Goal: Information Seeking & Learning: Learn about a topic

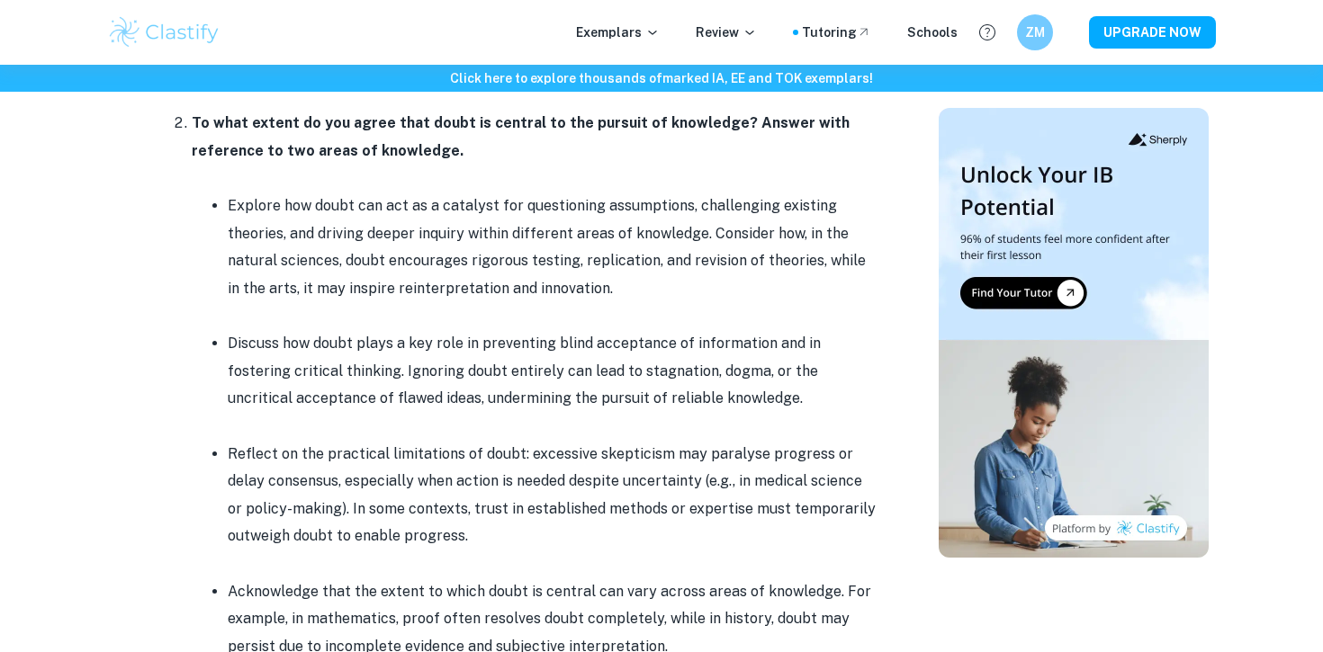
scroll to position [1969, 0]
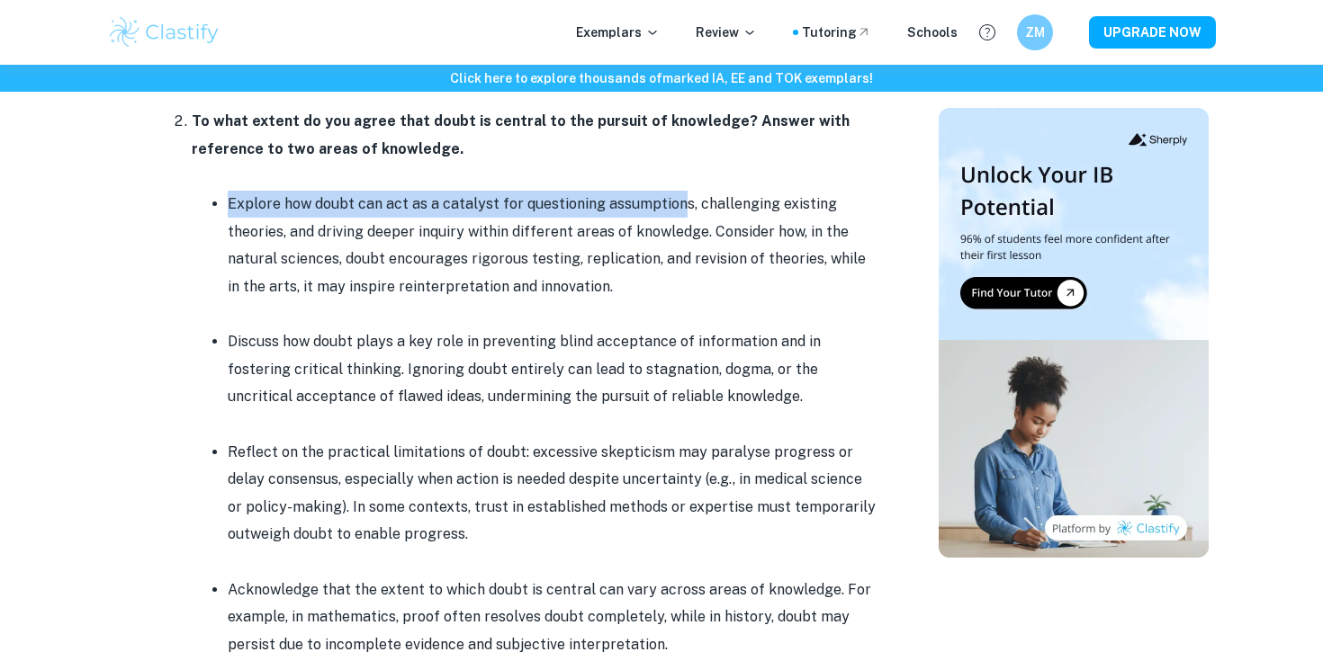
drag, startPoint x: 220, startPoint y: 191, endPoint x: 660, endPoint y: 244, distance: 443.2
click at [669, 225] on ul "Explore how doubt can act as a catalyst for questioning assumptions, challengin…" at bounding box center [534, 438] width 684 height 496
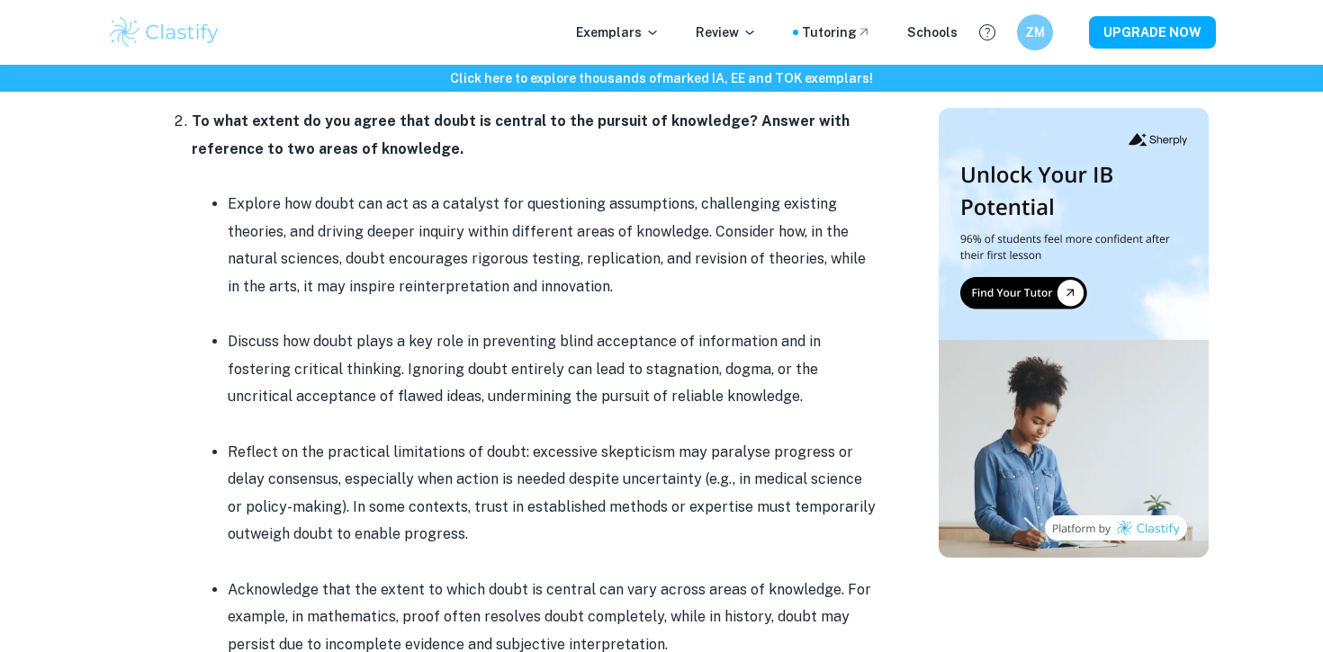
click at [651, 265] on p "Explore how doubt can act as a catalyst for questioning assumptions, challengin…" at bounding box center [552, 246] width 648 height 110
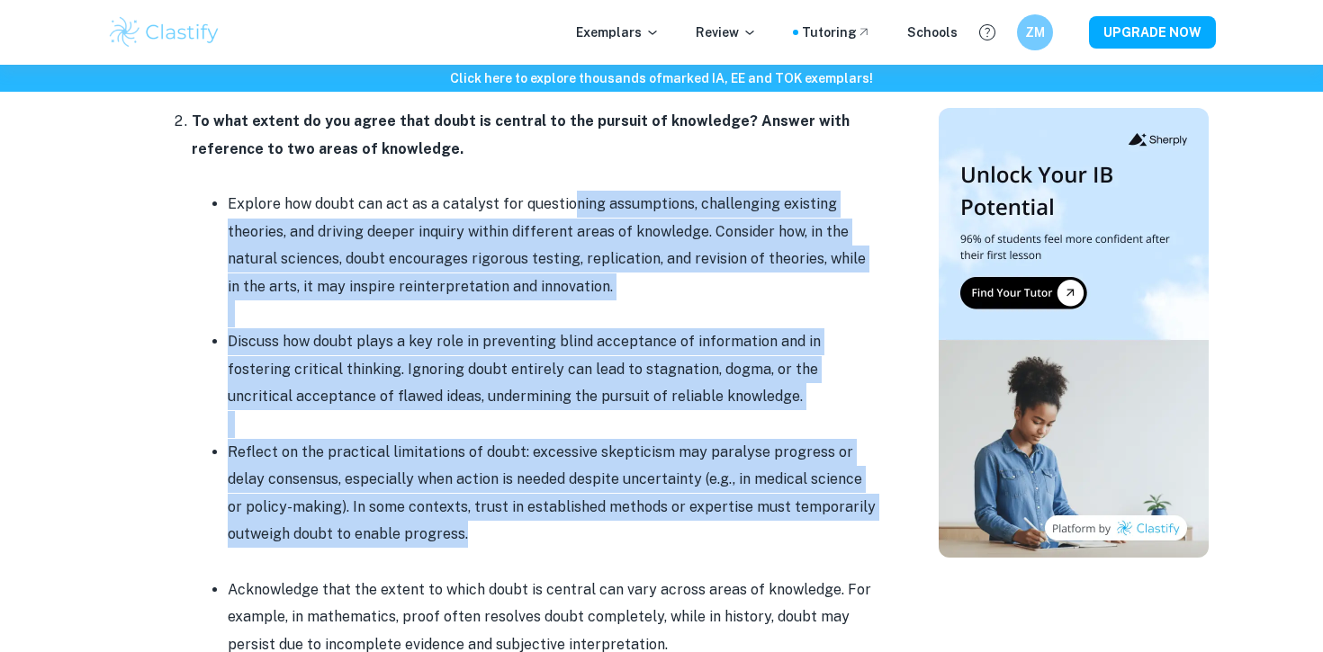
drag, startPoint x: 563, startPoint y: 201, endPoint x: 643, endPoint y: 524, distance: 332.8
click at [643, 524] on ul "Explore how doubt can act as a catalyst for questioning assumptions, challengin…" at bounding box center [534, 438] width 684 height 496
click at [643, 524] on p "Reflect on the practical limitations of doubt: excessive skepticism may paralys…" at bounding box center [552, 494] width 648 height 110
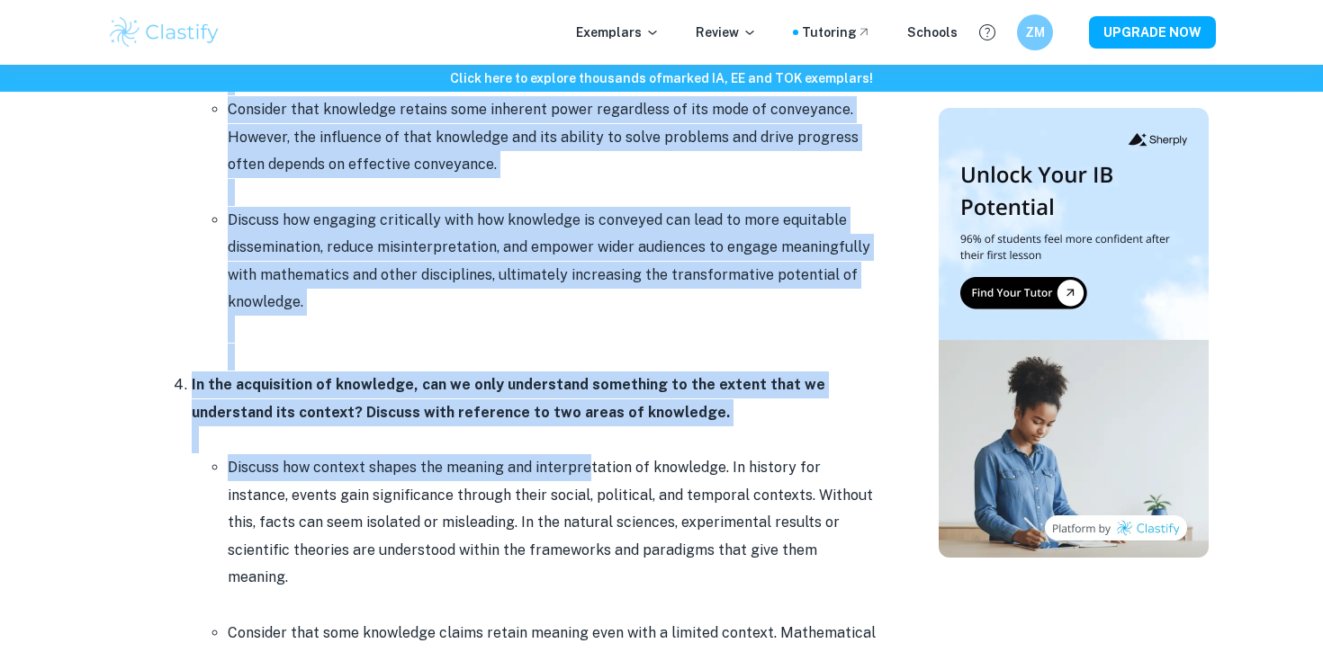
scroll to position [2975, 0]
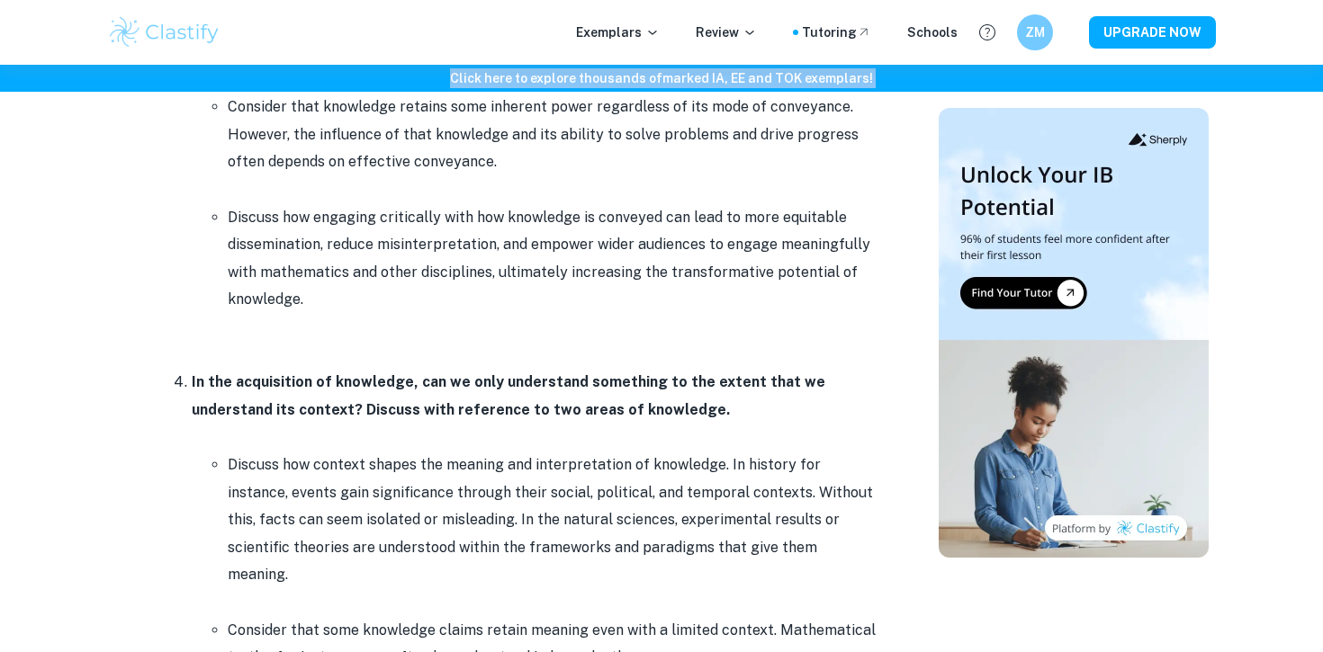
drag, startPoint x: 643, startPoint y: 524, endPoint x: 439, endPoint y: 81, distance: 487.6
click at [439, 81] on div "Click here to explore thousands of marked IA, EE and TOK exemplars ! Home Blog …" at bounding box center [661, 70] width 1323 height 5961
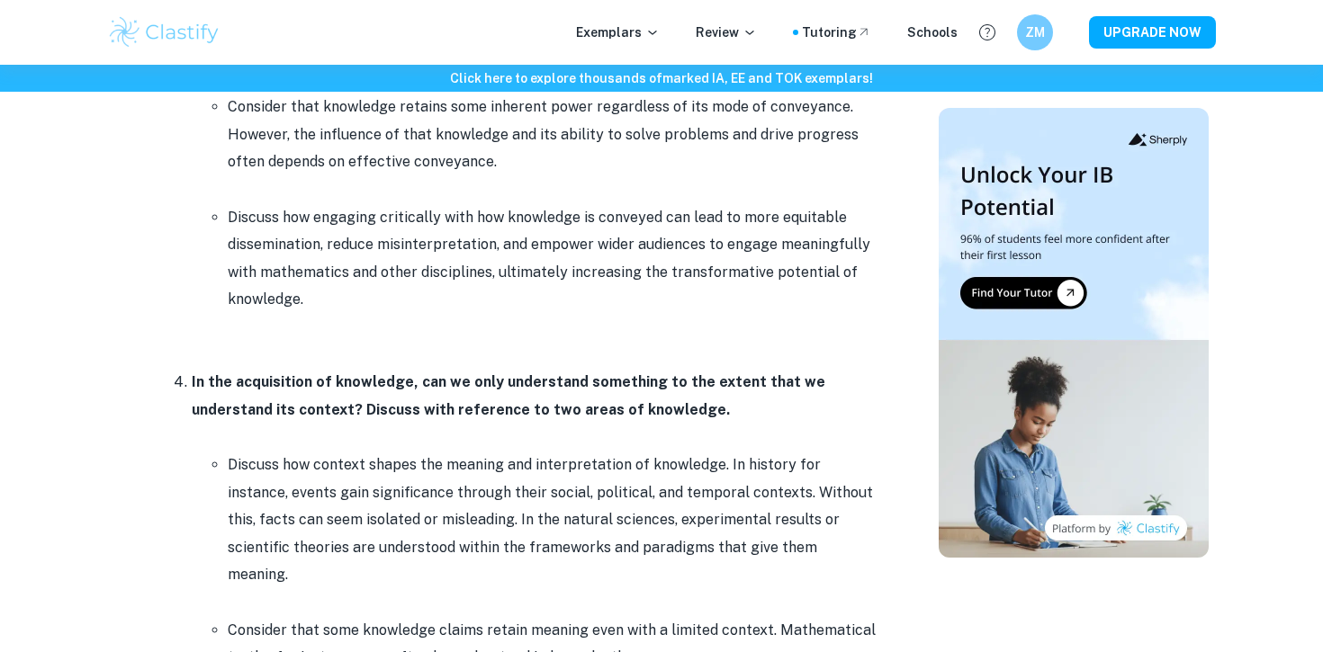
click at [455, 153] on p "Consider that knowledge retains some inherent power regardless of its mode of c…" at bounding box center [552, 135] width 648 height 82
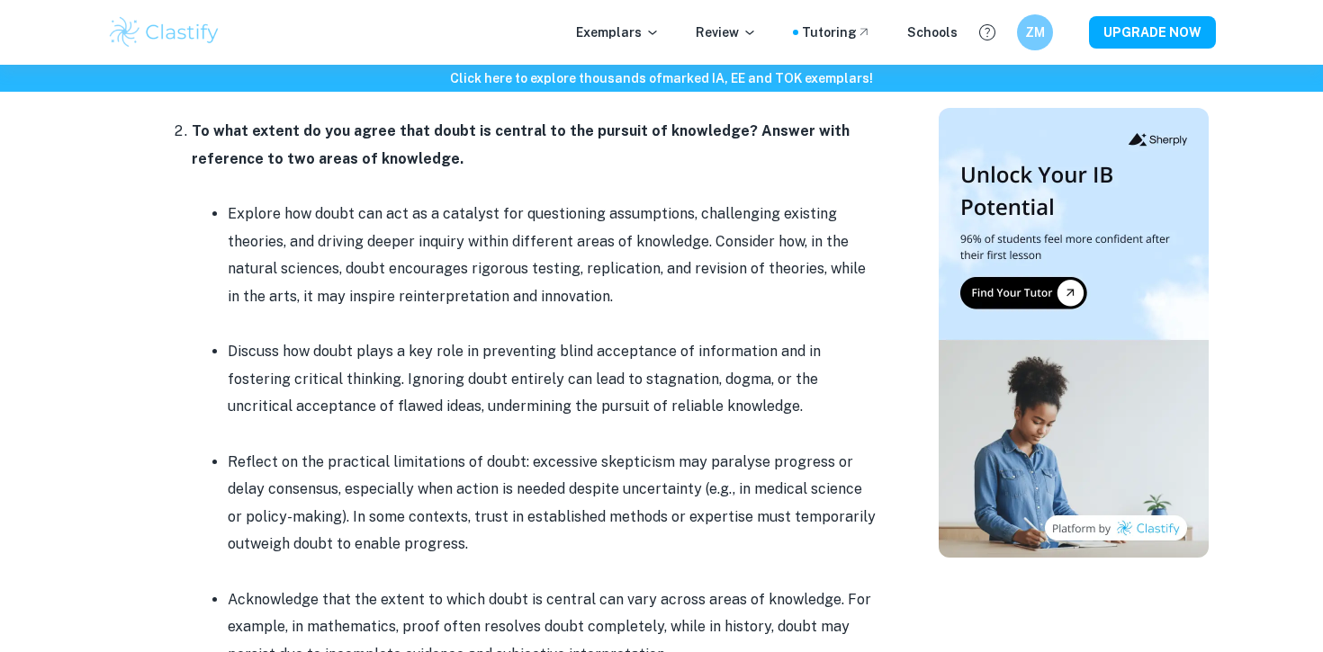
scroll to position [1963, 0]
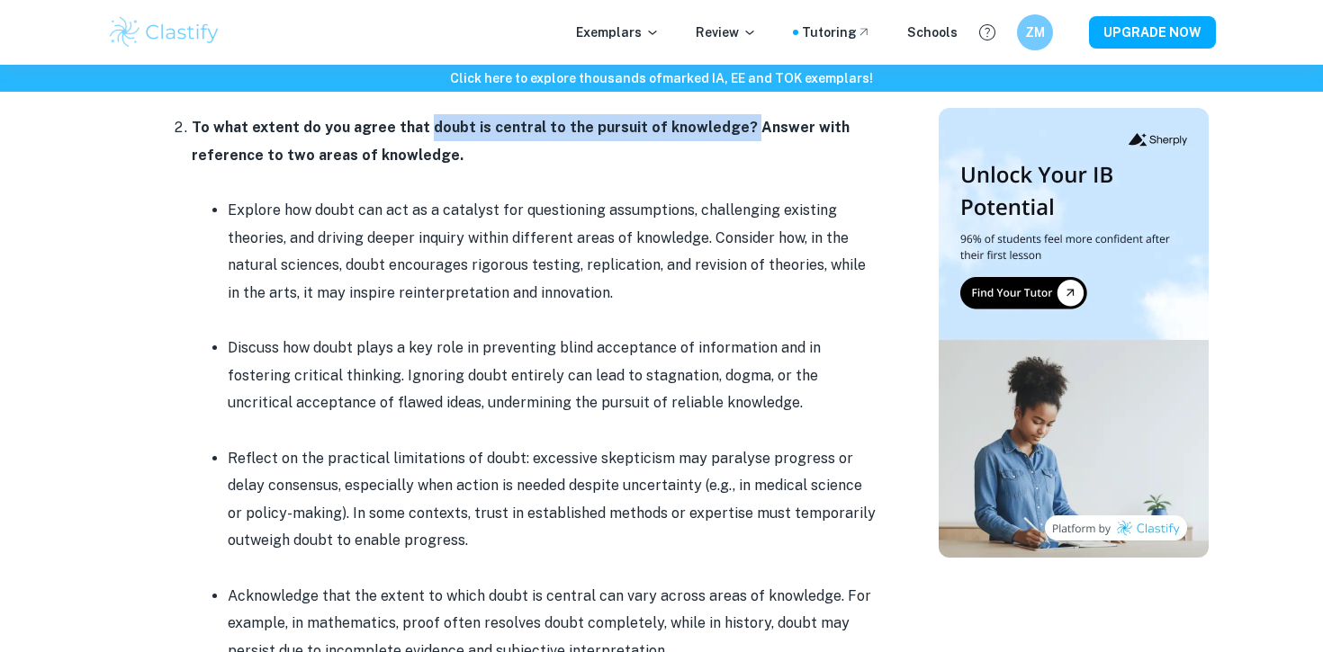
drag, startPoint x: 421, startPoint y: 120, endPoint x: 724, endPoint y: 125, distance: 303.3
click at [728, 127] on strong "To what extent do you agree that doubt is central to the pursuit of knowledge? …" at bounding box center [521, 141] width 658 height 44
click at [724, 125] on strong "To what extent do you agree that doubt is central to the pursuit of knowledge? …" at bounding box center [521, 141] width 658 height 44
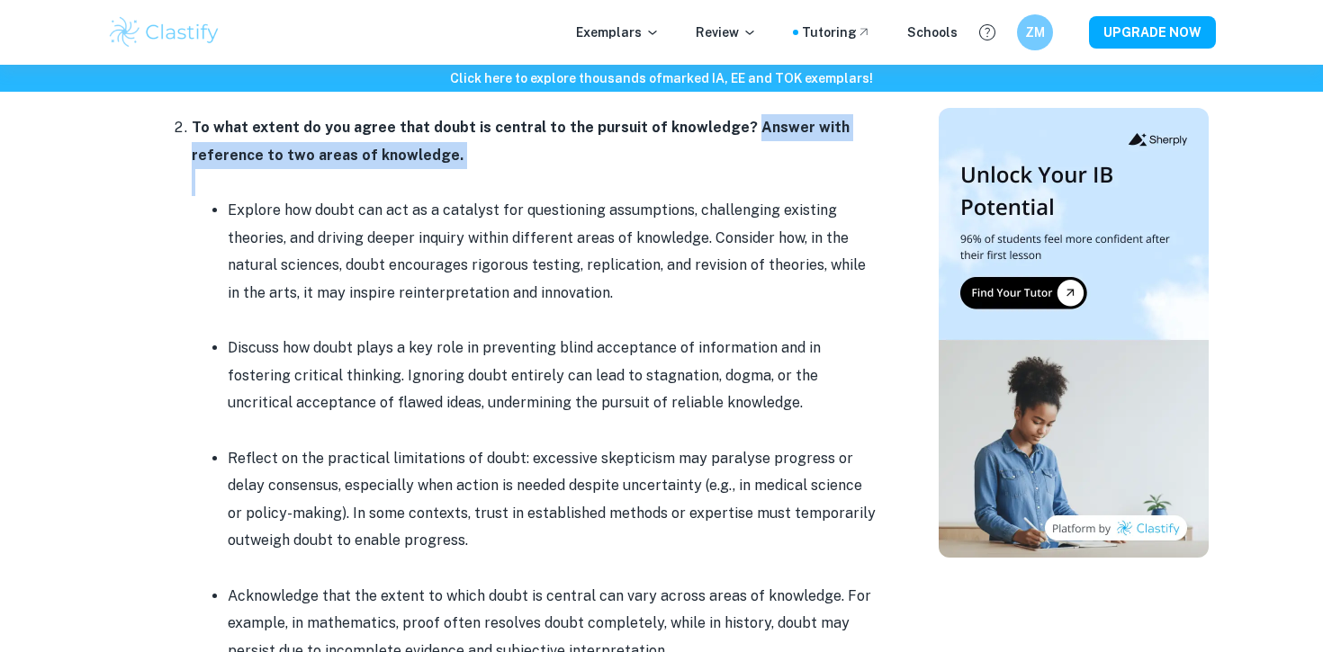
drag, startPoint x: 726, startPoint y: 127, endPoint x: 472, endPoint y: 173, distance: 257.9
click at [474, 174] on li "To what extent do you agree that doubt is central to the pursuit of knowledge? …" at bounding box center [534, 416] width 684 height 606
click at [472, 173] on p at bounding box center [534, 182] width 684 height 27
drag, startPoint x: 723, startPoint y: 121, endPoint x: 721, endPoint y: 186, distance: 64.8
click at [722, 184] on li "To what extent do you agree that doubt is central to the pursuit of knowledge? …" at bounding box center [534, 416] width 684 height 606
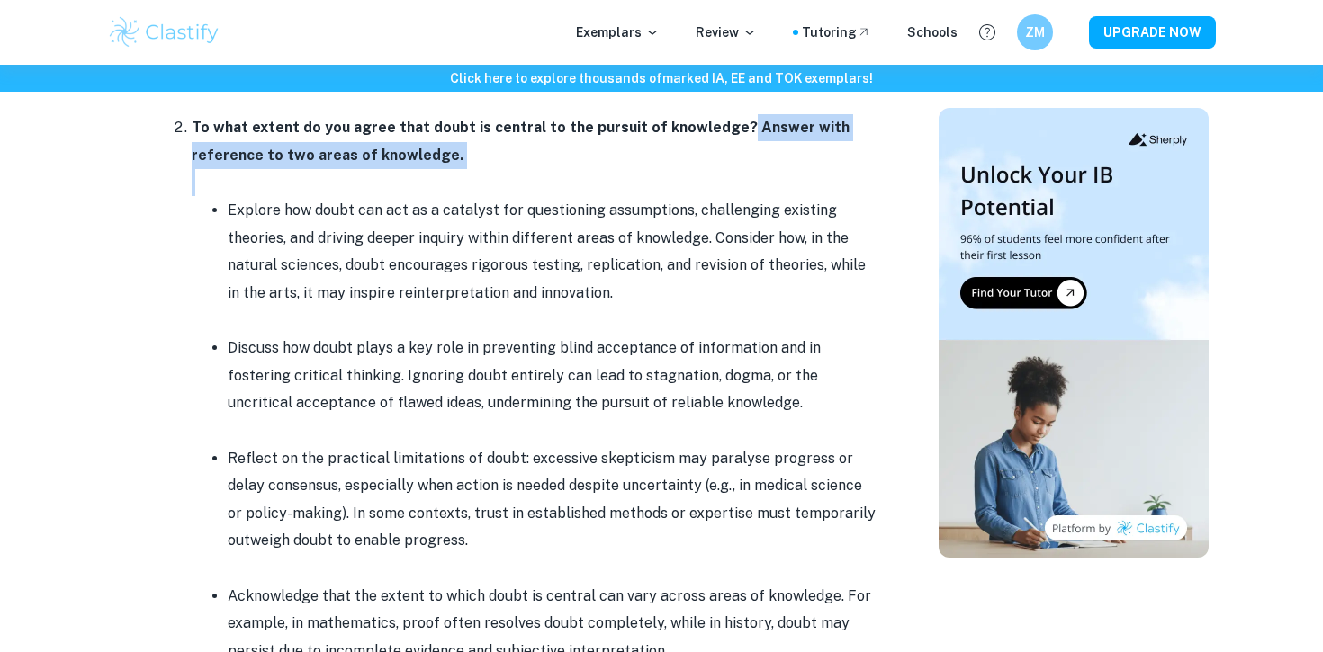
click at [721, 186] on p at bounding box center [534, 182] width 684 height 27
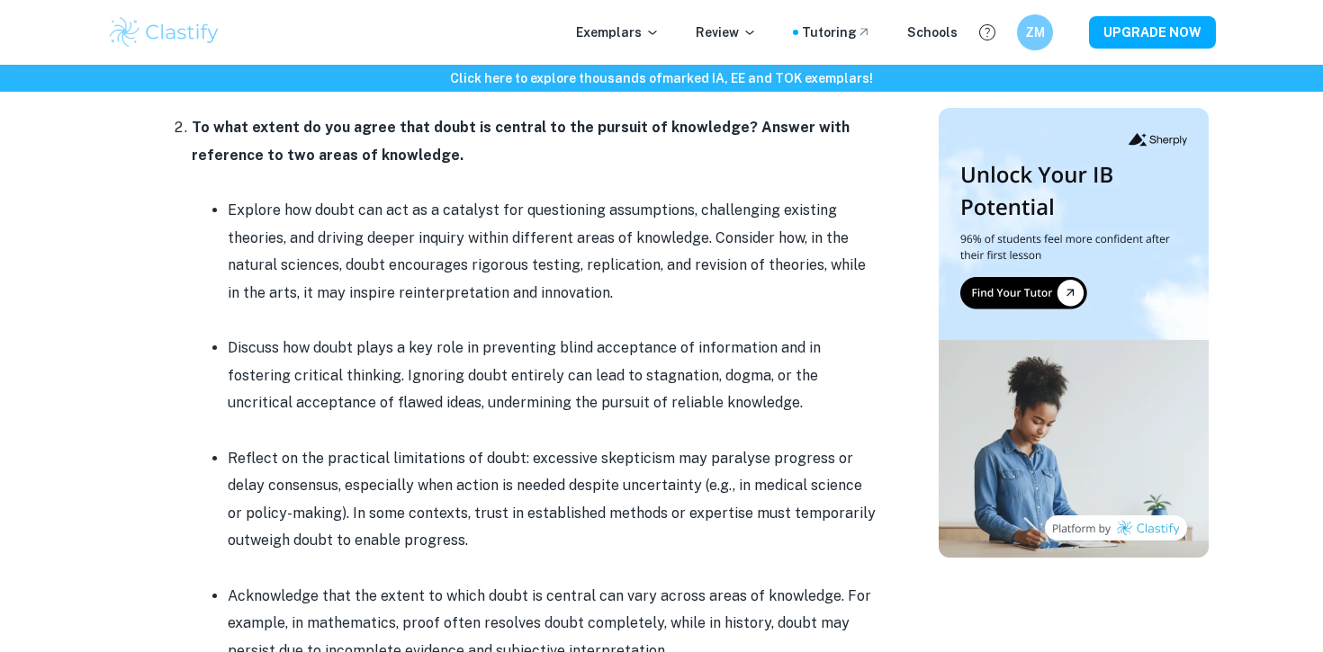
click at [721, 186] on p at bounding box center [534, 182] width 684 height 27
drag, startPoint x: 207, startPoint y: 122, endPoint x: 886, endPoint y: 128, distance: 679.4
drag, startPoint x: 728, startPoint y: 125, endPoint x: 183, endPoint y: 148, distance: 545.8
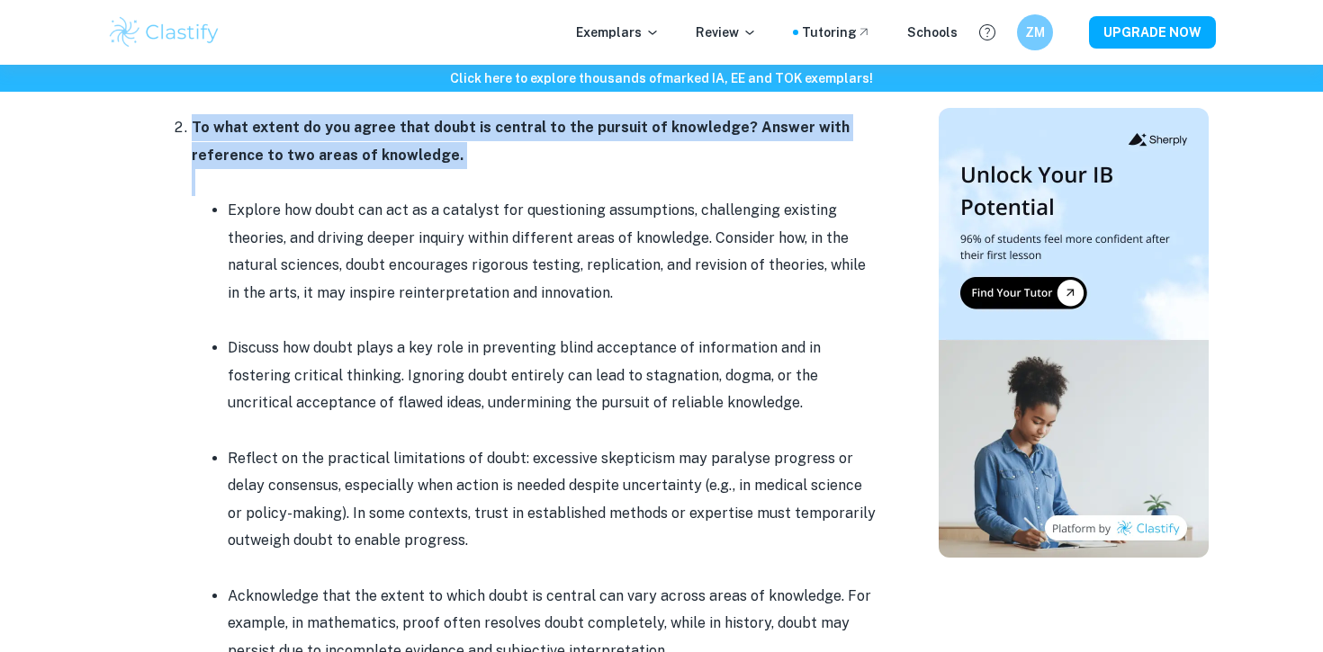
drag, startPoint x: 190, startPoint y: 131, endPoint x: 506, endPoint y: 180, distance: 319.6
click at [506, 180] on li "To what extent do you agree that doubt is central to the pursuit of knowledge? …" at bounding box center [534, 416] width 684 height 606
copy li "To what extent do you agree that doubt is central to the pursuit of knowledge? …"
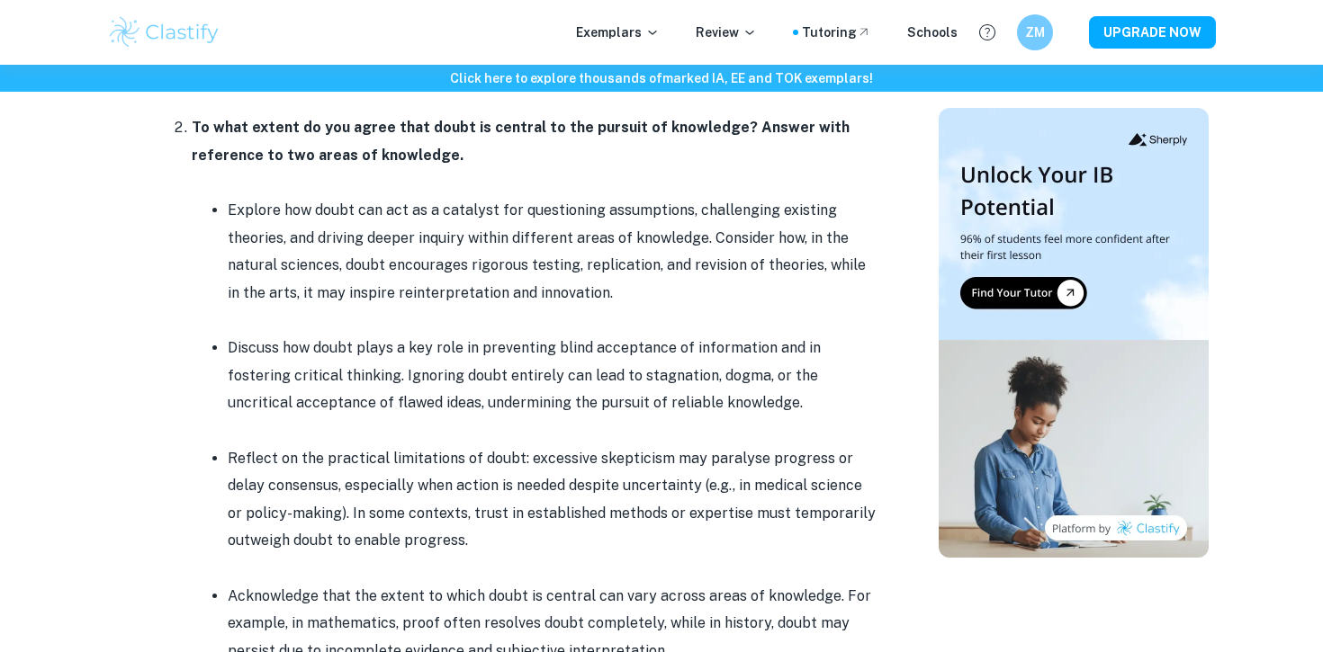
click at [764, 335] on p "Discuss how doubt plays a key role in preventing blind acceptance of informatio…" at bounding box center [552, 376] width 648 height 82
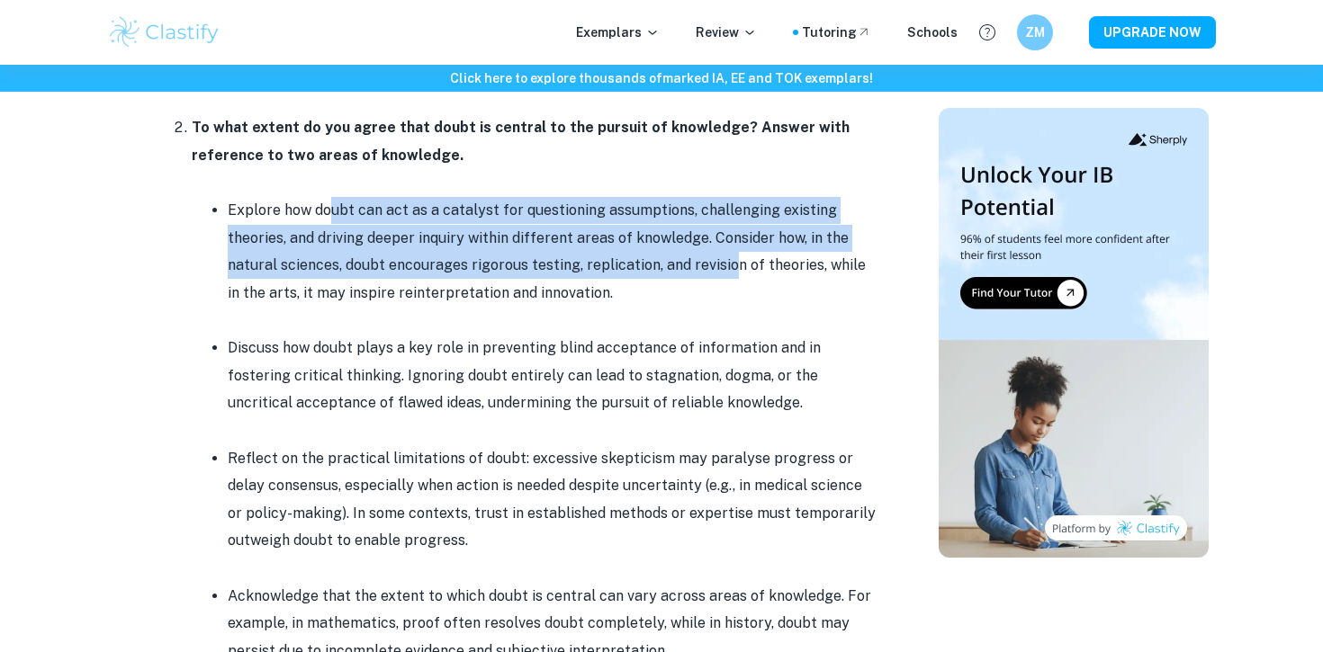
drag, startPoint x: 331, startPoint y: 211, endPoint x: 725, endPoint y: 256, distance: 396.7
click at [725, 256] on p "Explore how doubt can act as a catalyst for questioning assumptions, challengin…" at bounding box center [552, 252] width 648 height 110
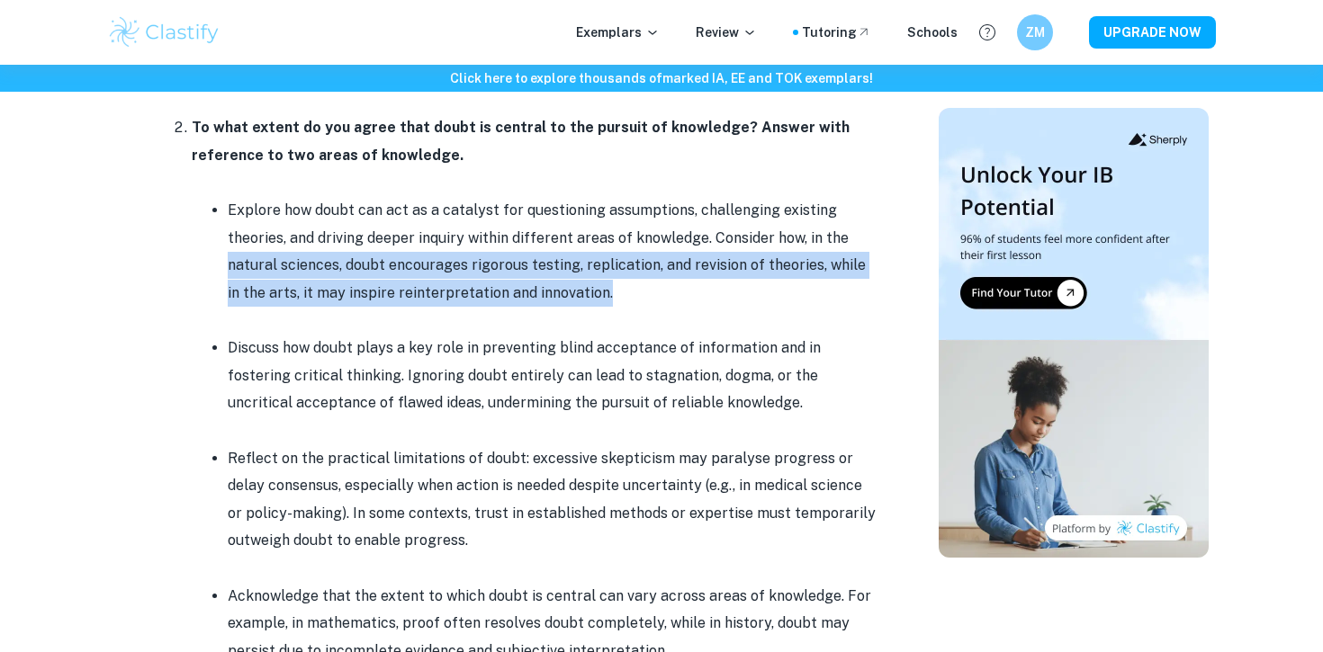
drag, startPoint x: 226, startPoint y: 275, endPoint x: 643, endPoint y: 279, distance: 417.5
click at [643, 282] on ul "Explore how doubt can act as a catalyst for questioning assumptions, challengin…" at bounding box center [534, 444] width 684 height 496
click at [643, 279] on p "Explore how doubt can act as a catalyst for questioning assumptions, challengin…" at bounding box center [552, 252] width 648 height 110
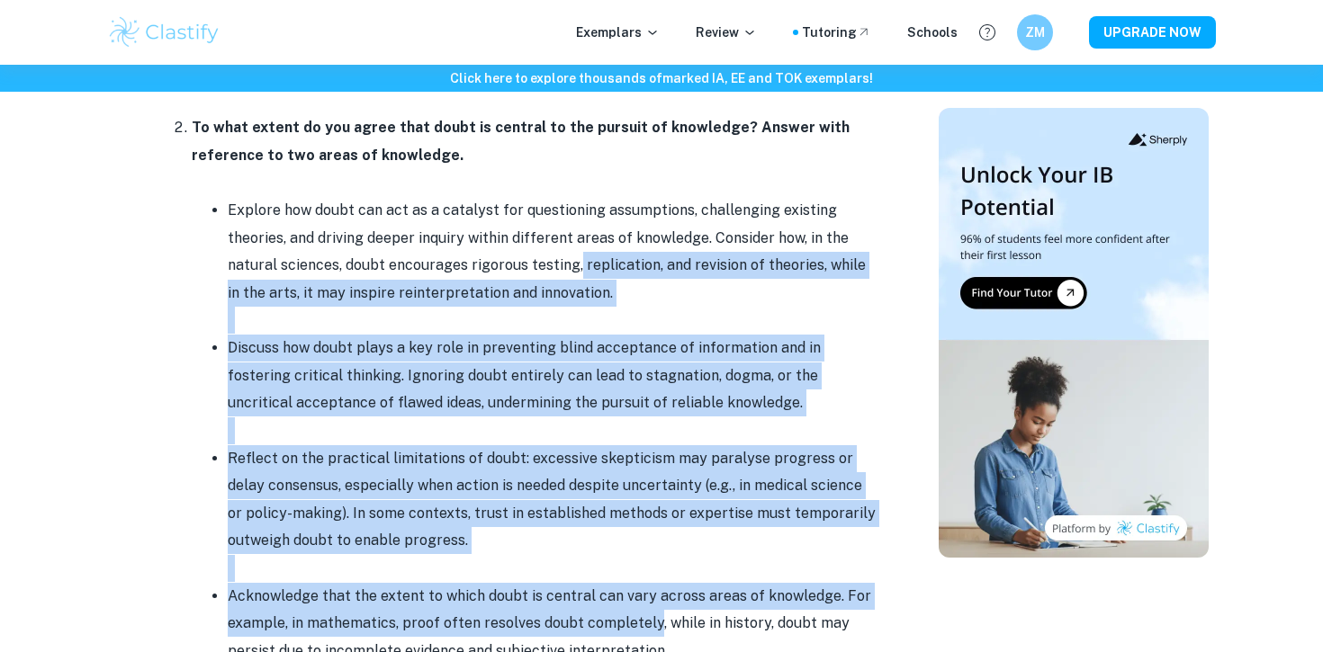
drag, startPoint x: 576, startPoint y: 261, endPoint x: 651, endPoint y: 636, distance: 382.6
click at [651, 636] on ul "Explore how doubt can act as a catalyst for questioning assumptions, challengin…" at bounding box center [534, 444] width 684 height 496
click at [651, 636] on p "Acknowledge that the extent to which doubt is central can vary across areas of …" at bounding box center [552, 624] width 648 height 82
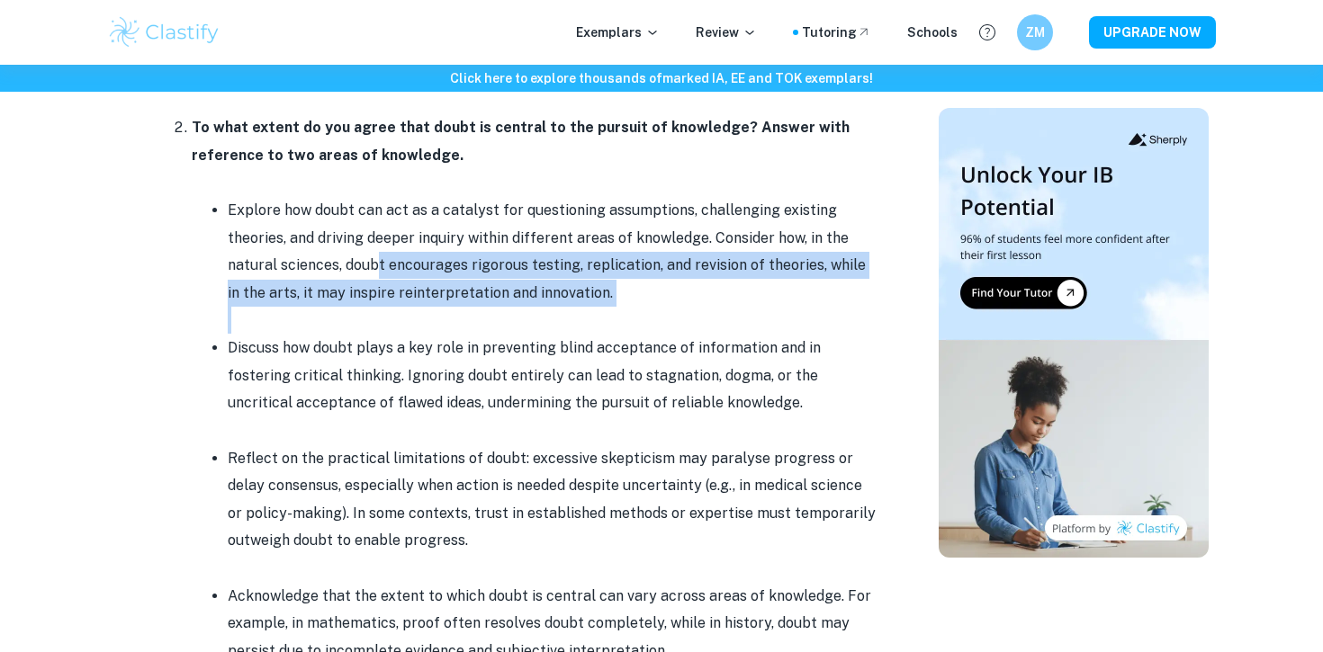
drag, startPoint x: 378, startPoint y: 263, endPoint x: 795, endPoint y: 331, distance: 422.2
click at [795, 331] on li "Explore how doubt can act as a catalyst for questioning assumptions, challengin…" at bounding box center [552, 265] width 648 height 138
click at [795, 331] on p at bounding box center [552, 320] width 648 height 27
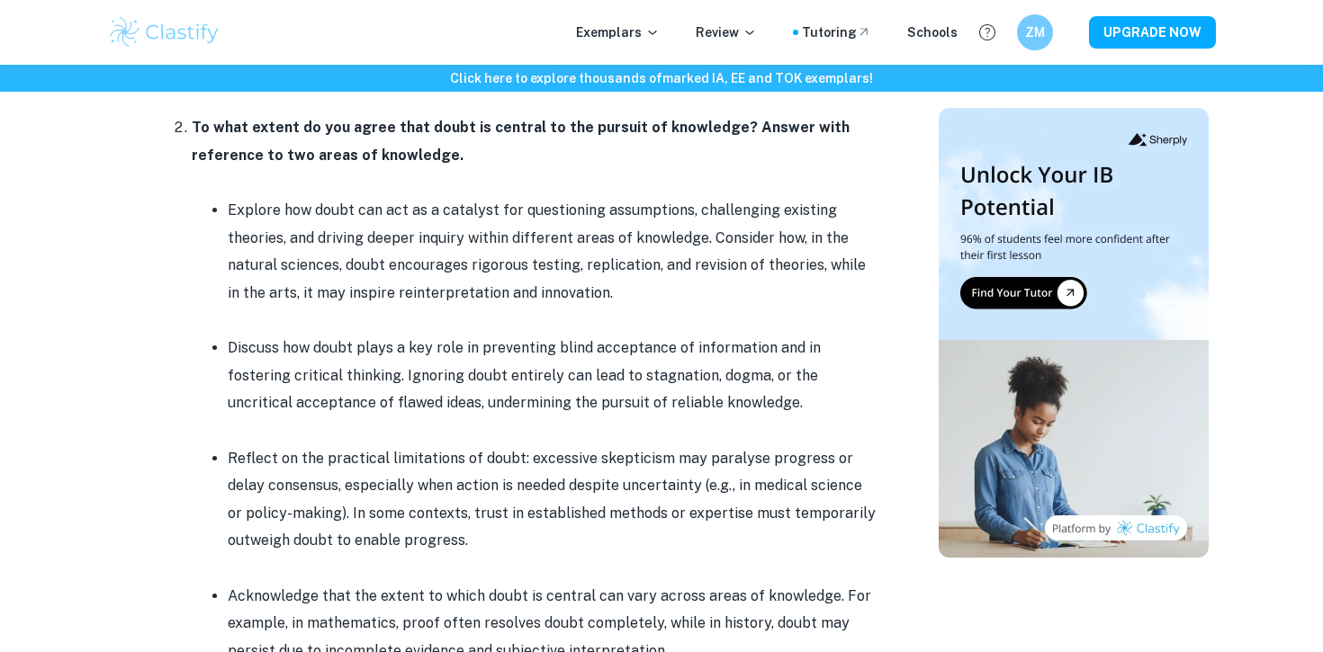
scroll to position [2052, 0]
